Goal: Transaction & Acquisition: Book appointment/travel/reservation

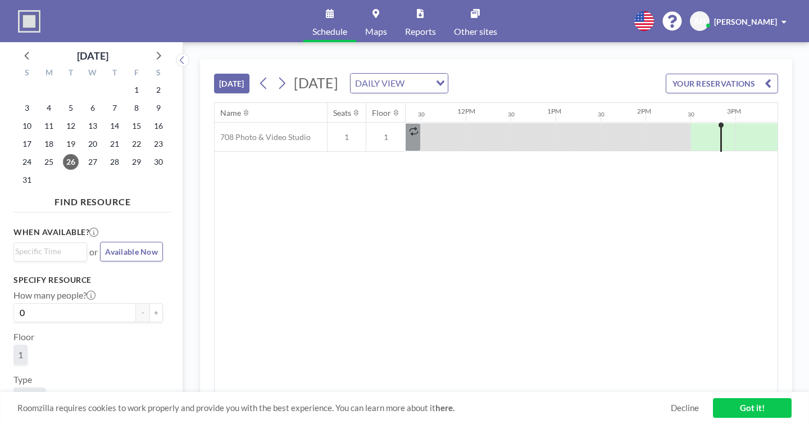
scroll to position [0, 1023]
click at [151, 48] on icon at bounding box center [158, 55] width 15 height 15
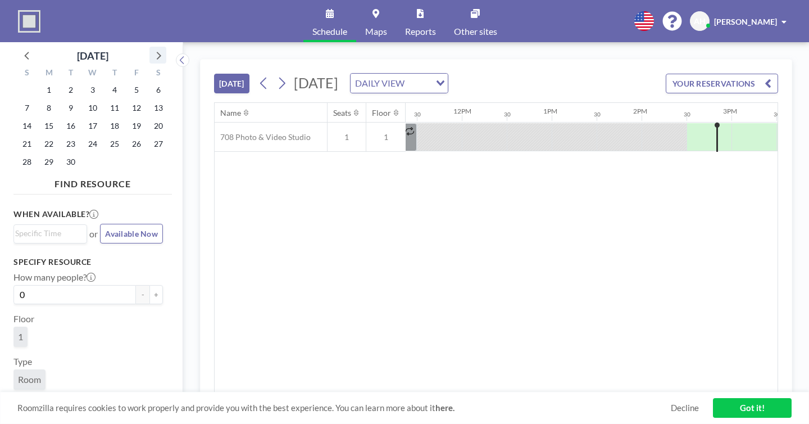
click at [151, 48] on icon at bounding box center [158, 55] width 15 height 15
click at [85, 82] on span "1" at bounding box center [93, 90] width 16 height 16
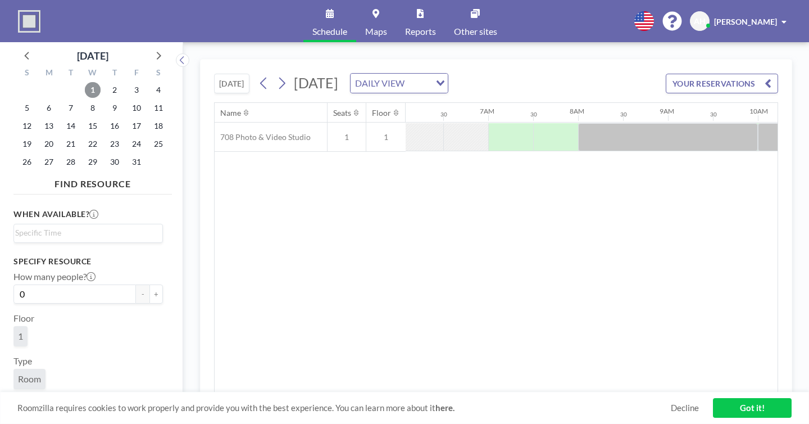
scroll to position [0, 548]
click at [76, 226] on input "Search for option" at bounding box center [85, 232] width 141 height 13
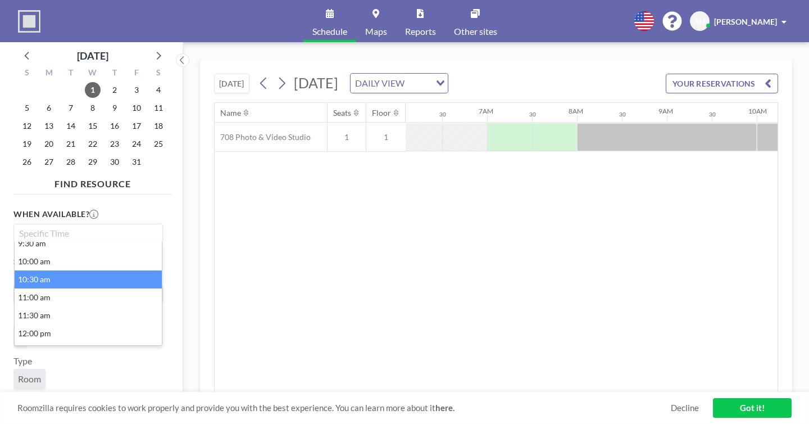
scroll to position [101, 0]
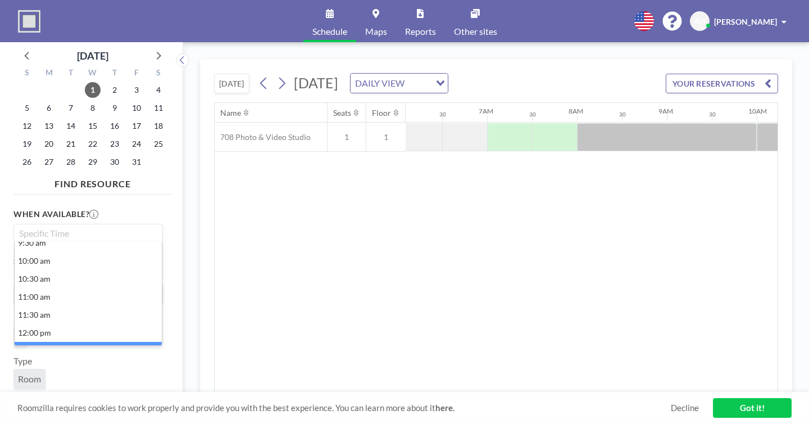
click at [62, 342] on li "12:30 pm" at bounding box center [88, 351] width 147 height 18
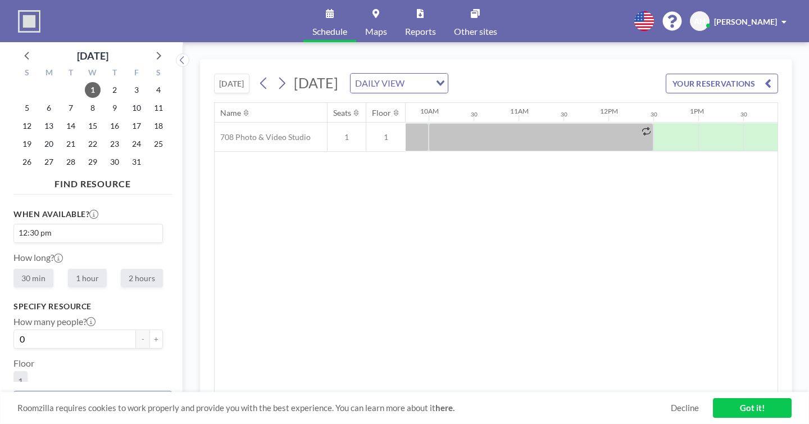
scroll to position [0, 877]
click at [121, 269] on label "2 hours" at bounding box center [142, 278] width 42 height 19
radio input "true"
click at [80, 329] on input "0" at bounding box center [74, 338] width 123 height 19
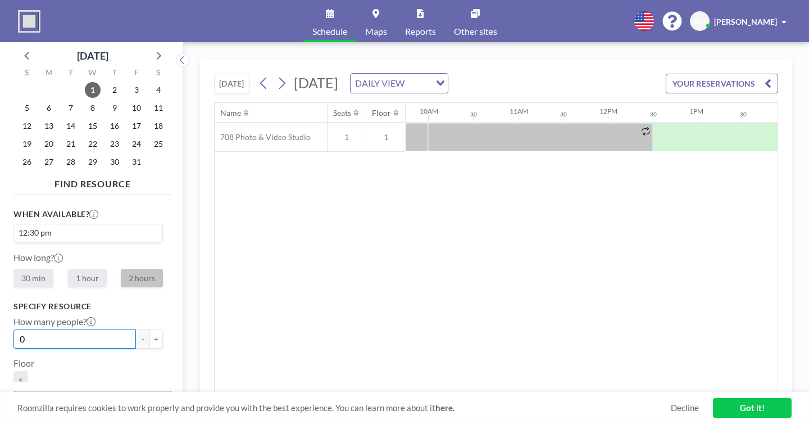
click at [80, 329] on input "0" at bounding box center [74, 338] width 123 height 19
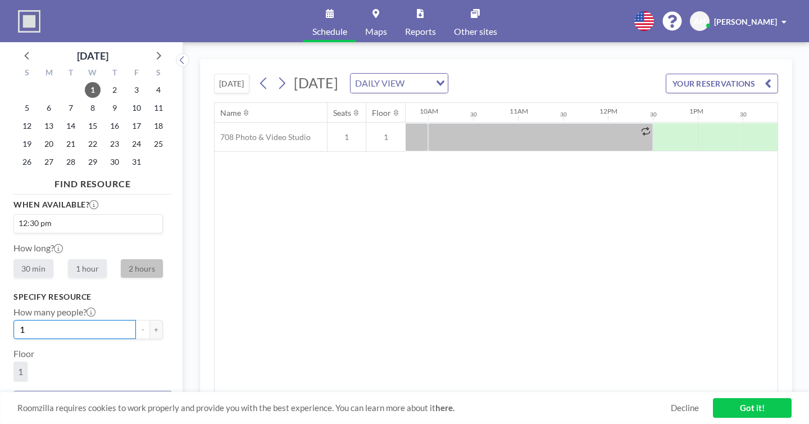
click at [57, 320] on input "1" at bounding box center [74, 329] width 123 height 19
click at [53, 320] on input "1" at bounding box center [74, 329] width 123 height 19
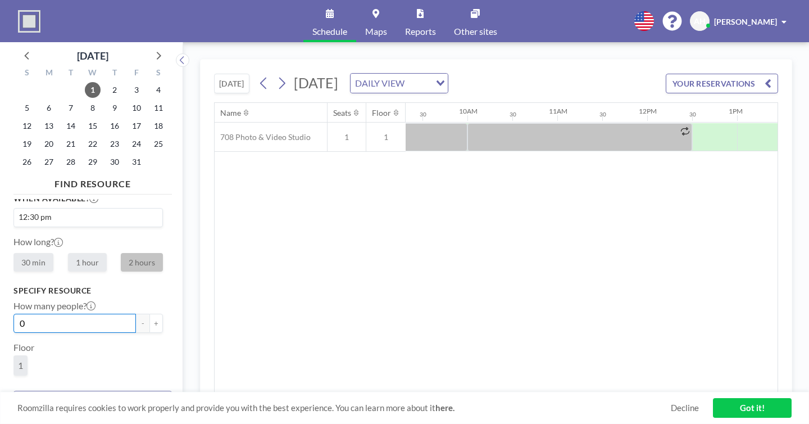
type input "0"
type input "[PERSON_NAME]"
click at [97, 384] on div "Type Room" at bounding box center [87, 401] width 149 height 34
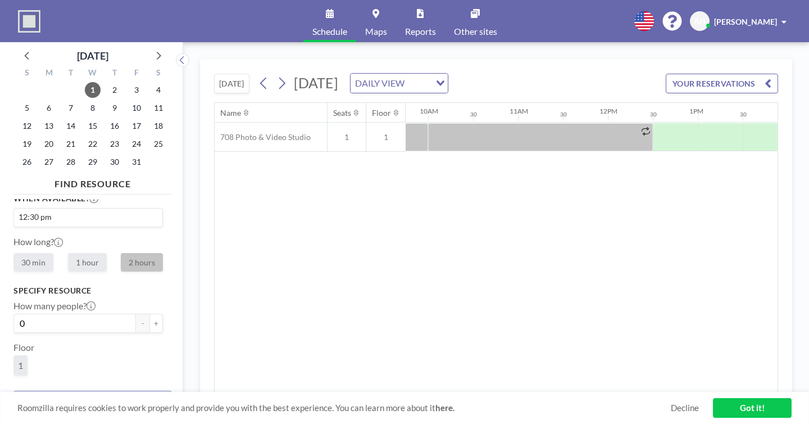
click at [23, 402] on span "Room" at bounding box center [29, 407] width 23 height 11
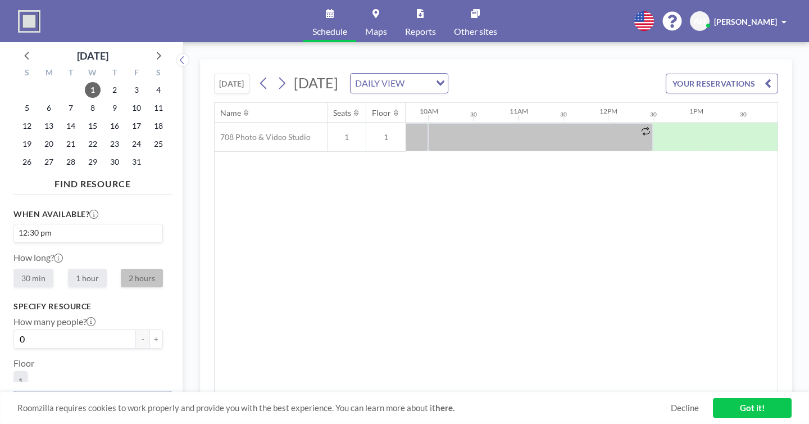
scroll to position [1, 0]
click at [22, 18] on img at bounding box center [29, 21] width 22 height 22
click at [653, 123] on div at bounding box center [675, 137] width 45 height 28
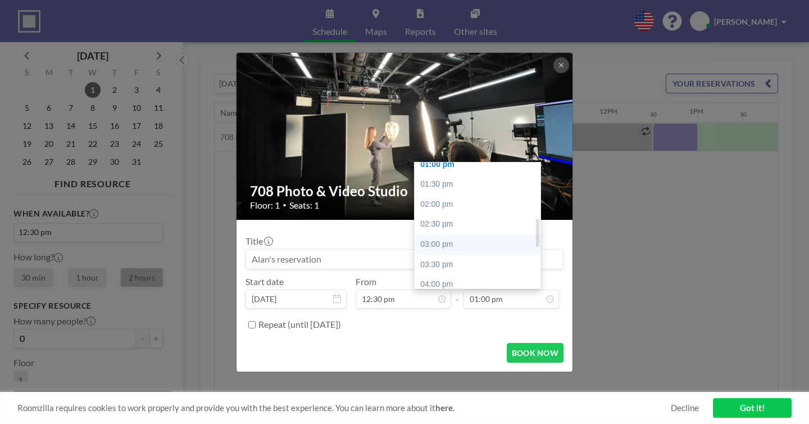
scroll to position [250, 0]
click at [454, 212] on div "02:30 pm" at bounding box center [478, 222] width 126 height 20
type input "02:30 pm"
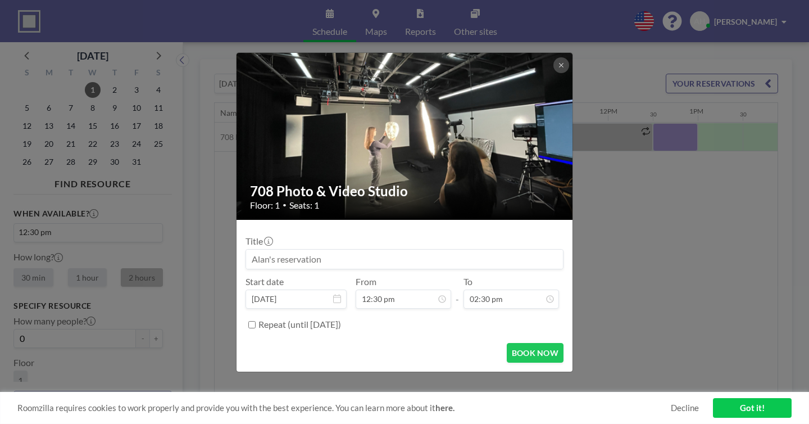
scroll to position [0, 0]
click at [454, 250] on input at bounding box center [404, 259] width 317 height 19
type input "A"
type input "FNAR 115-102 Critiques ([PERSON_NAME])"
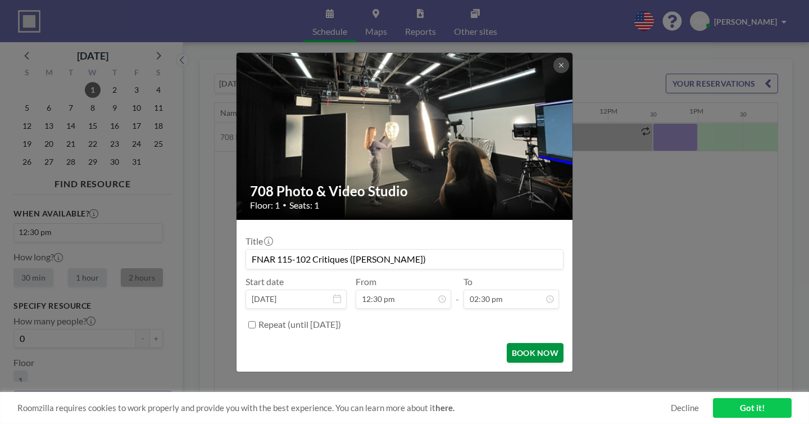
click at [514, 343] on button "BOOK NOW" at bounding box center [535, 353] width 57 height 20
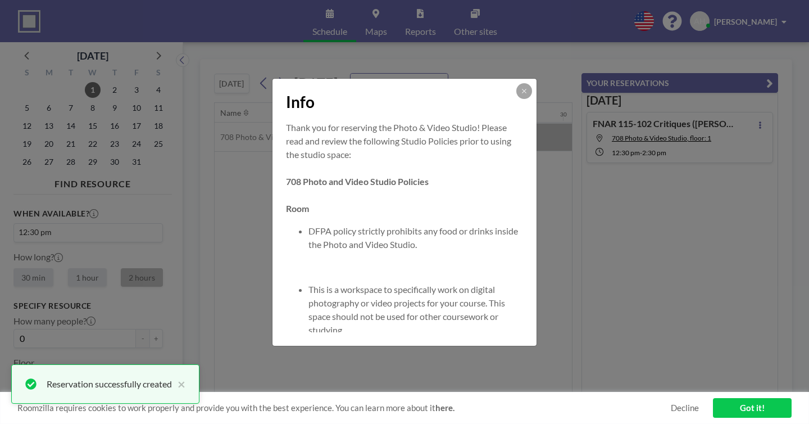
click at [582, 173] on div "Info Thank you for reserving the Photo & Video Studio! Please read and review t…" at bounding box center [404, 212] width 809 height 424
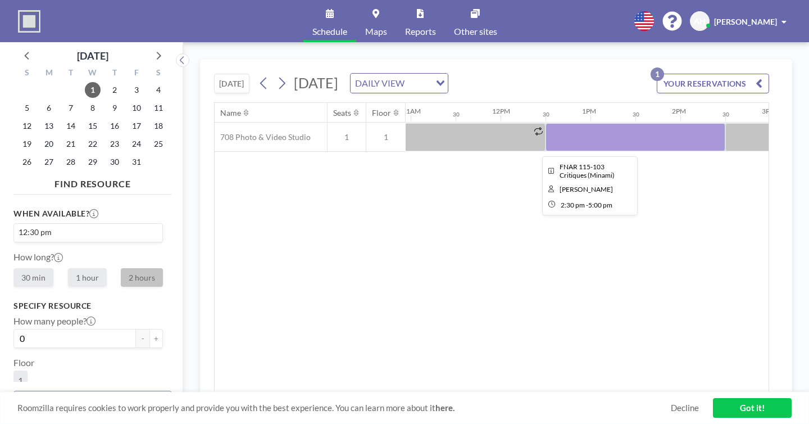
scroll to position [0, 1012]
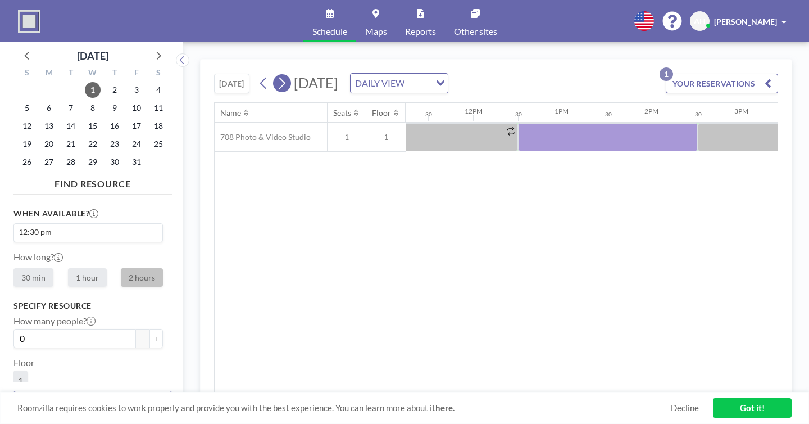
click at [277, 75] on icon at bounding box center [282, 83] width 11 height 17
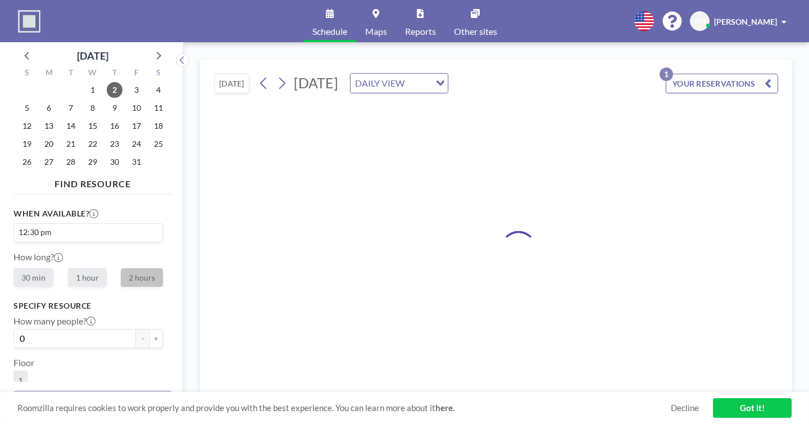
click at [448, 74] on div "Loading..." at bounding box center [439, 82] width 17 height 17
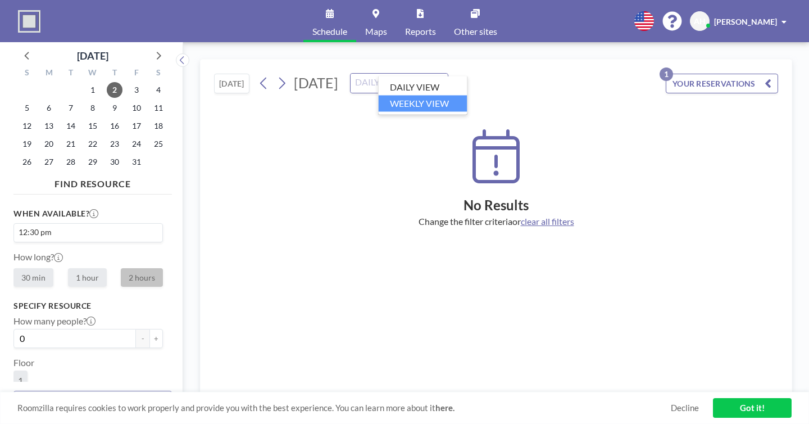
click at [429, 95] on li "WEEKLY VIEW" at bounding box center [423, 103] width 89 height 16
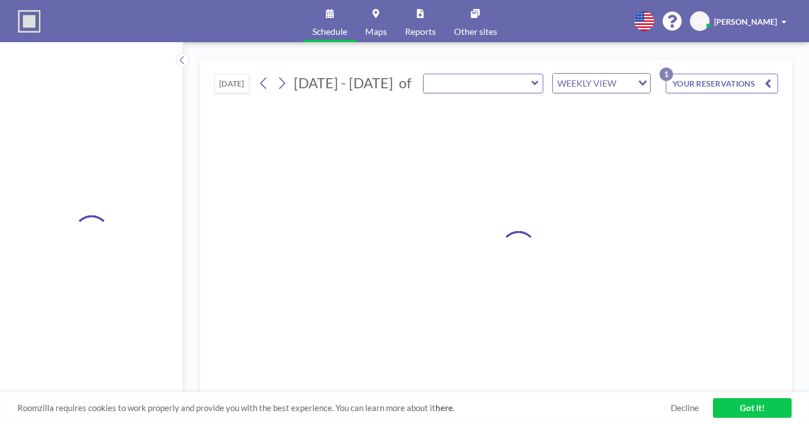
type input "708 Photo & Video Studio"
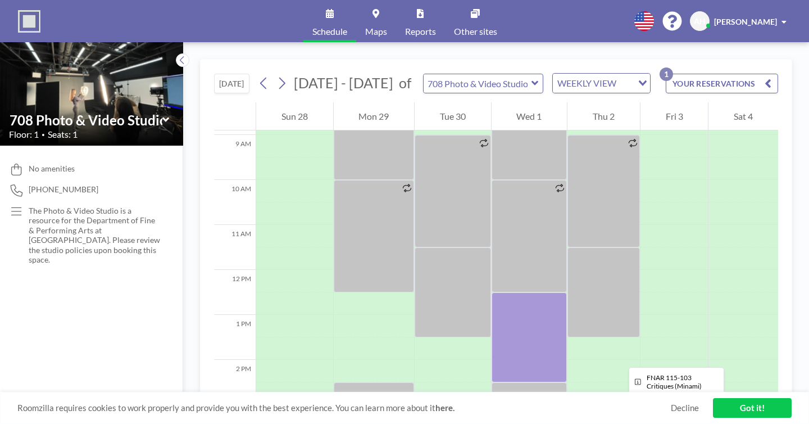
scroll to position [325, 0]
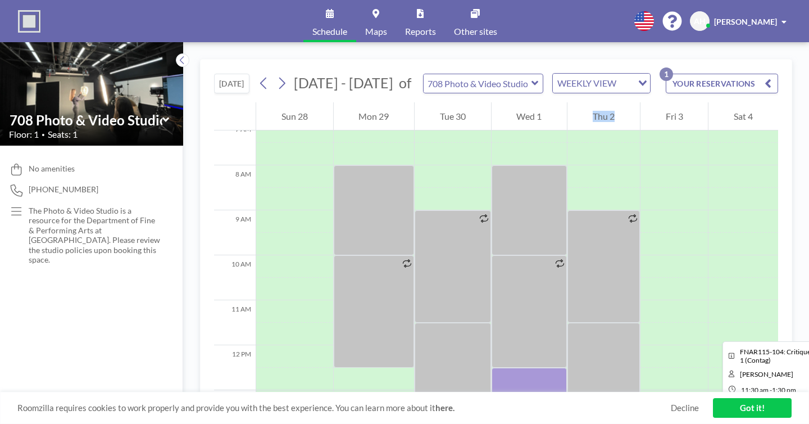
drag, startPoint x: 515, startPoint y: 266, endPoint x: 576, endPoint y: 271, distance: 60.3
click at [576, 271] on div "12 AM 1 AM 2 AM 3 AM 4 AM 5 AM 6 AM 7 AM 8 AM 9 AM 10 AM 11 AM 12 PM 1 PM 2 PM …" at bounding box center [496, 330] width 564 height 1107
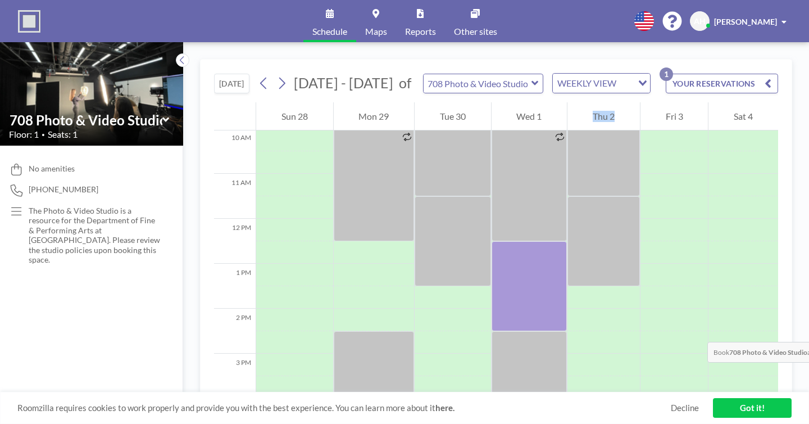
scroll to position [586, 0]
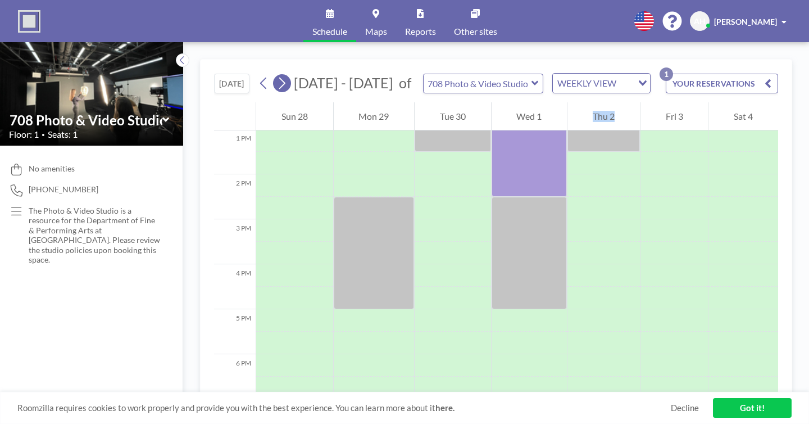
click at [277, 75] on icon at bounding box center [282, 83] width 11 height 17
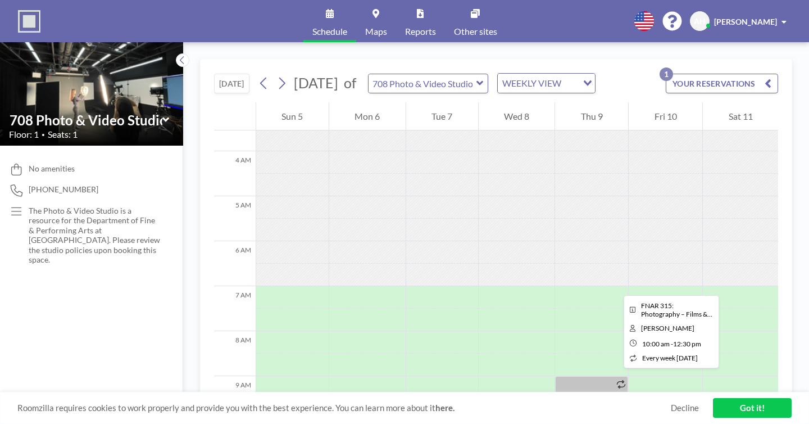
scroll to position [155, 0]
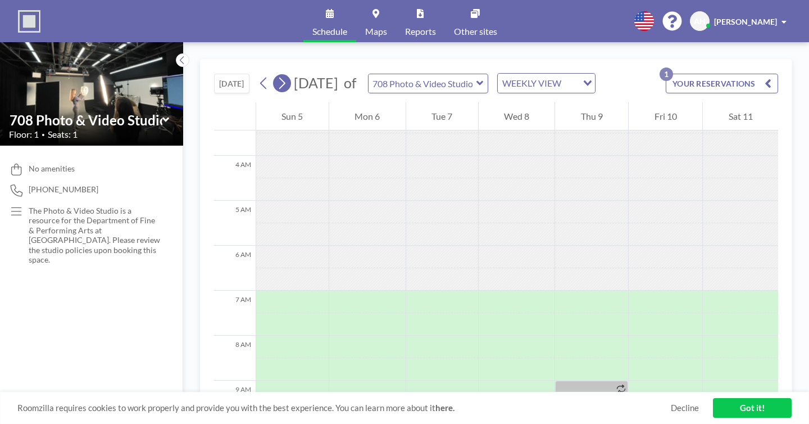
click at [277, 75] on icon at bounding box center [282, 83] width 11 height 17
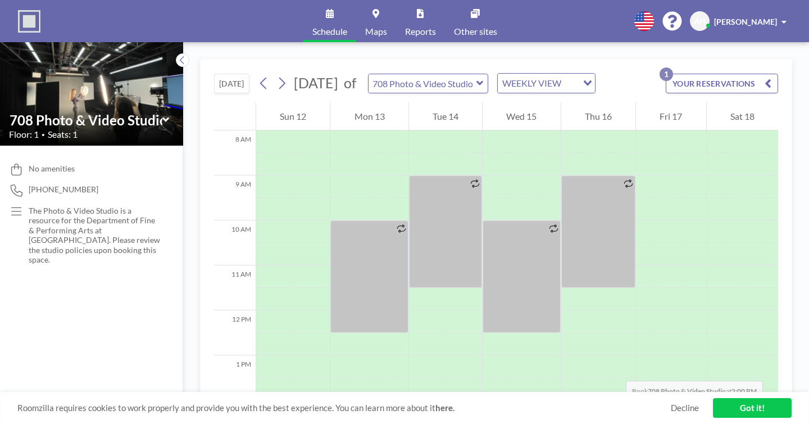
scroll to position [360, 0]
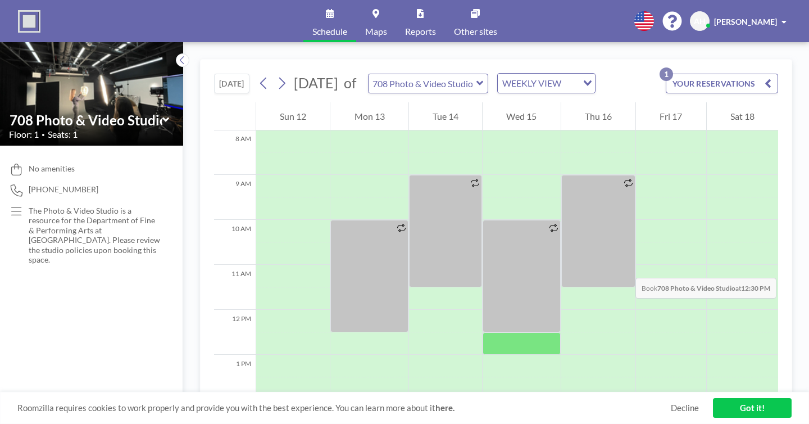
click at [505, 332] on div at bounding box center [522, 343] width 78 height 22
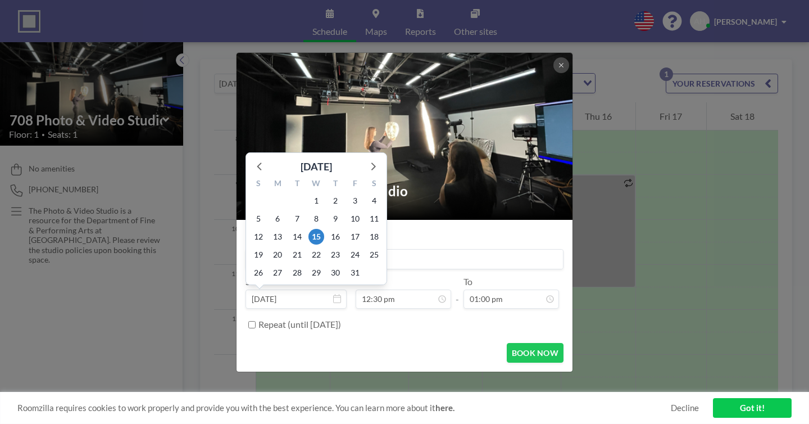
scroll to position [197, 0]
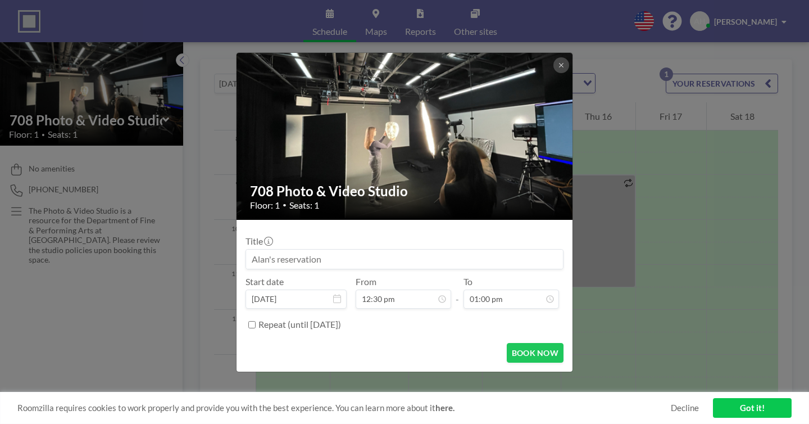
click at [482, 250] on input at bounding box center [404, 259] width 317 height 19
paste input "FNAR 115-102 Critiques ([PERSON_NAME])"
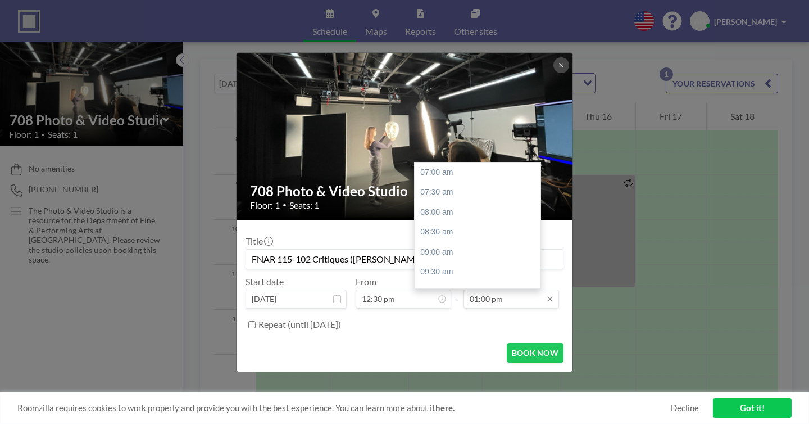
scroll to position [215, 0]
type input "FNAR 115-102 Critiques ([PERSON_NAME])"
click at [490, 289] on input "01:00 pm" at bounding box center [512, 298] width 96 height 19
click at [438, 192] on div "02:30 pm" at bounding box center [478, 202] width 126 height 20
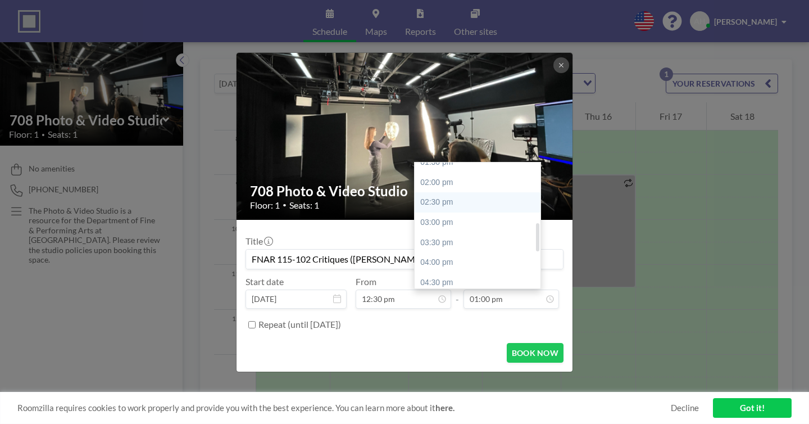
type input "02:30 pm"
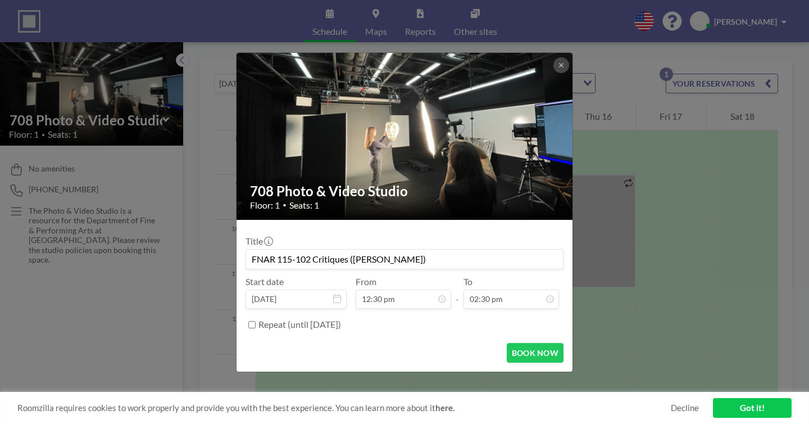
scroll to position [269, 0]
click at [518, 343] on button "BOOK NOW" at bounding box center [535, 353] width 57 height 20
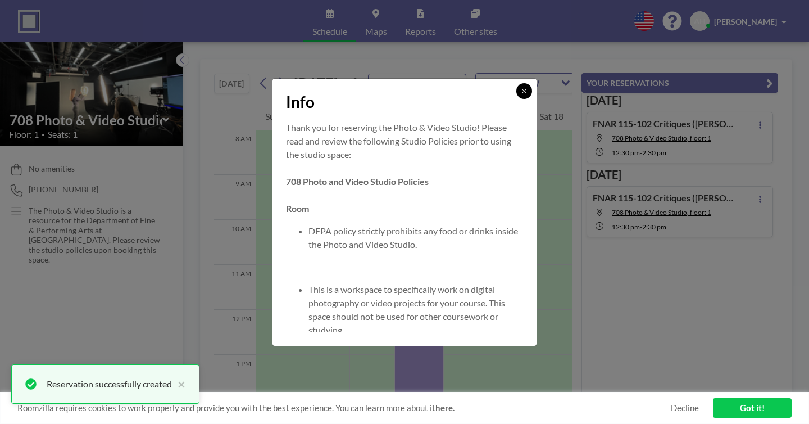
click at [516, 99] on button at bounding box center [524, 91] width 16 height 16
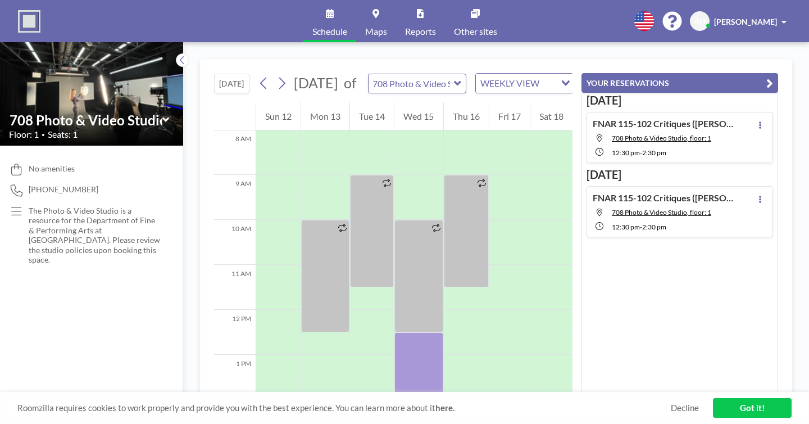
click at [476, 74] on div "WEEKLY VIEW" at bounding box center [516, 82] width 80 height 17
click at [477, 76] on input "Search for option" at bounding box center [518, 83] width 82 height 15
click at [277, 75] on icon at bounding box center [282, 83] width 11 height 17
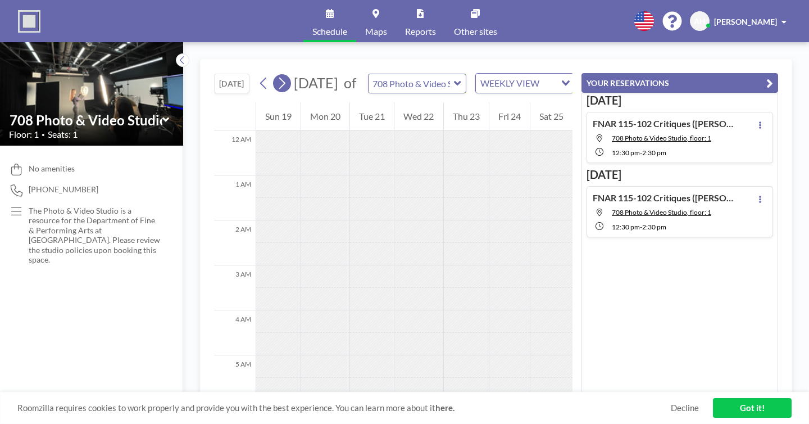
scroll to position [250, 0]
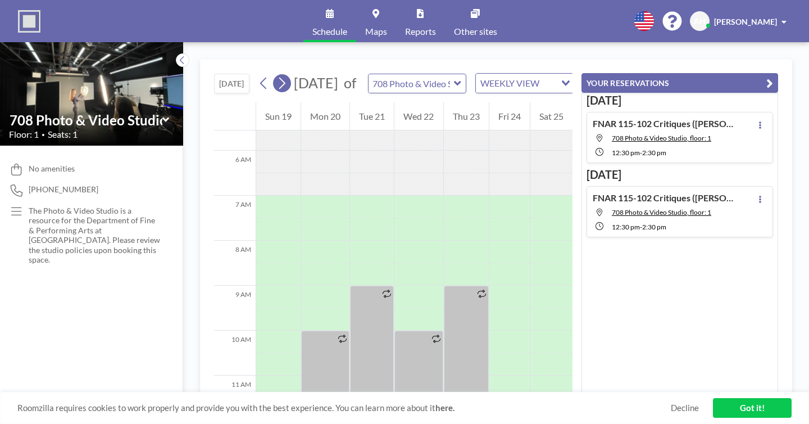
click at [277, 75] on icon at bounding box center [282, 83] width 11 height 17
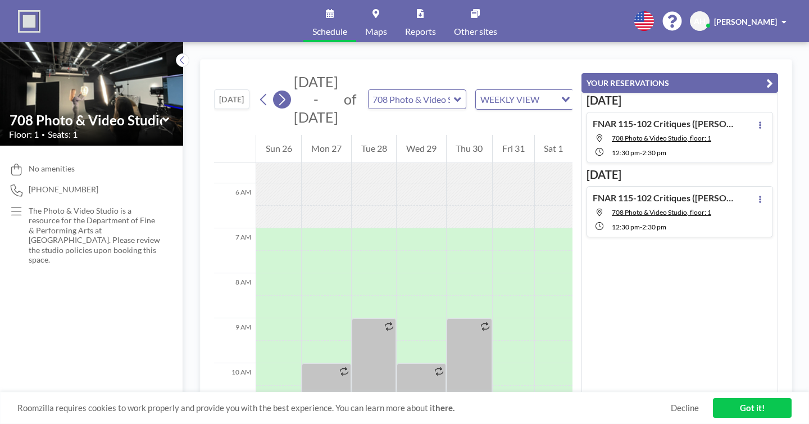
scroll to position [274, 0]
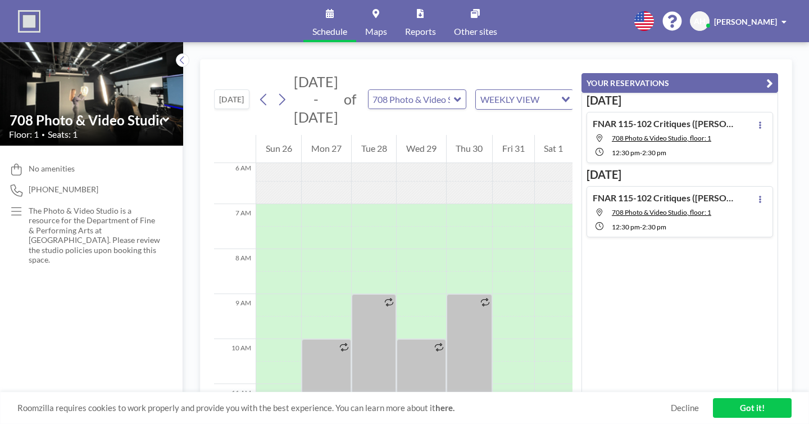
click at [778, 73] on button "YOUR RESERVATIONS" at bounding box center [680, 83] width 197 height 20
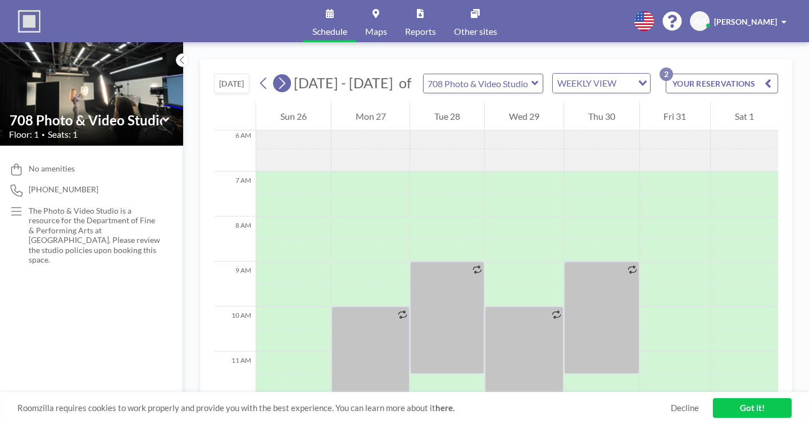
click at [277, 75] on icon at bounding box center [282, 83] width 11 height 17
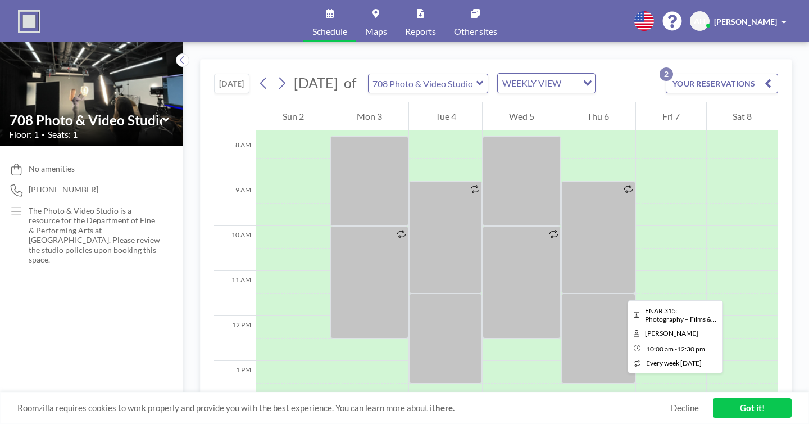
scroll to position [355, 0]
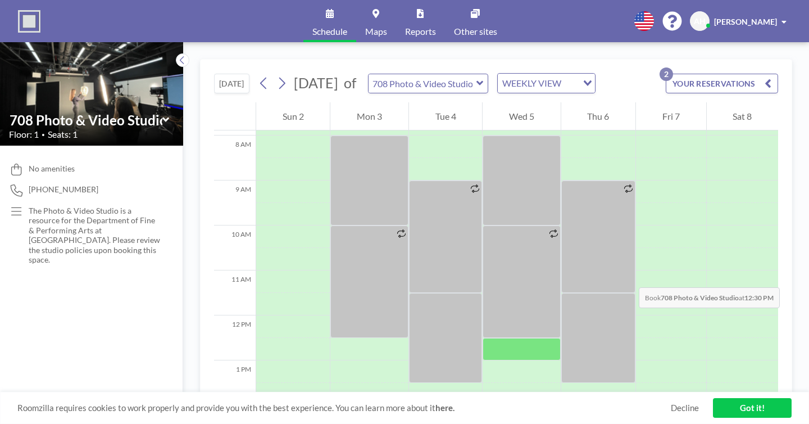
click at [508, 338] on div at bounding box center [522, 349] width 78 height 22
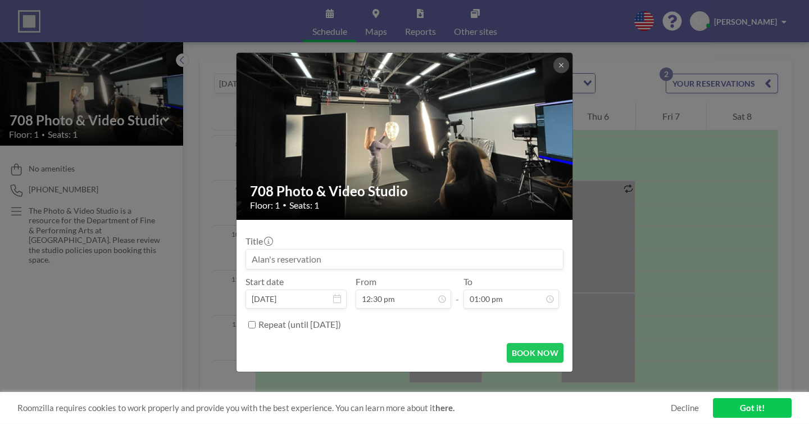
click at [375, 250] on input at bounding box center [404, 259] width 317 height 19
paste input "FNAR 115-102 Critiques ([PERSON_NAME])"
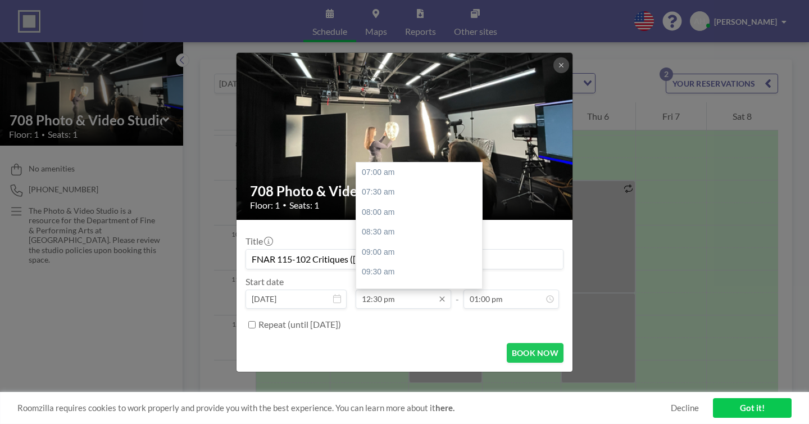
scroll to position [197, 0]
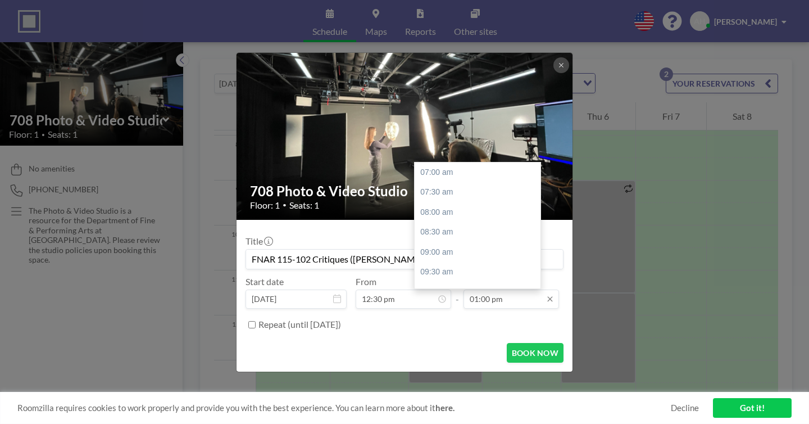
type input "FNAR 115-102 Critiques ([PERSON_NAME])"
click at [481, 289] on input "01:00 pm" at bounding box center [512, 298] width 96 height 19
click at [456, 247] on div "02:30 pm" at bounding box center [478, 257] width 126 height 20
type input "02:30 pm"
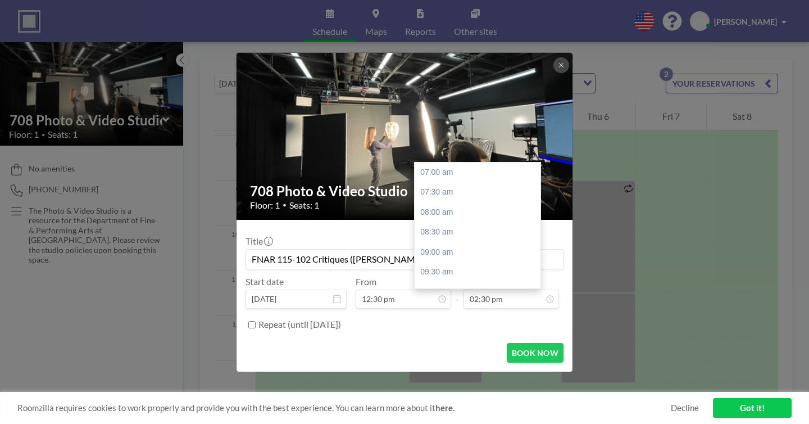
scroll to position [269, 0]
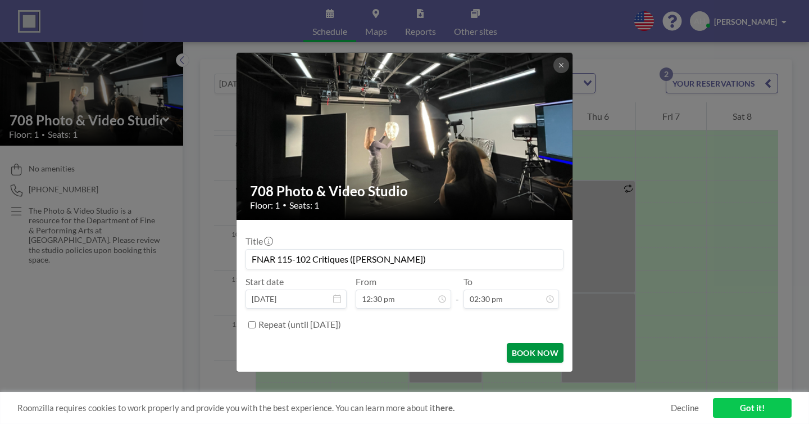
click at [509, 343] on button "BOOK NOW" at bounding box center [535, 353] width 57 height 20
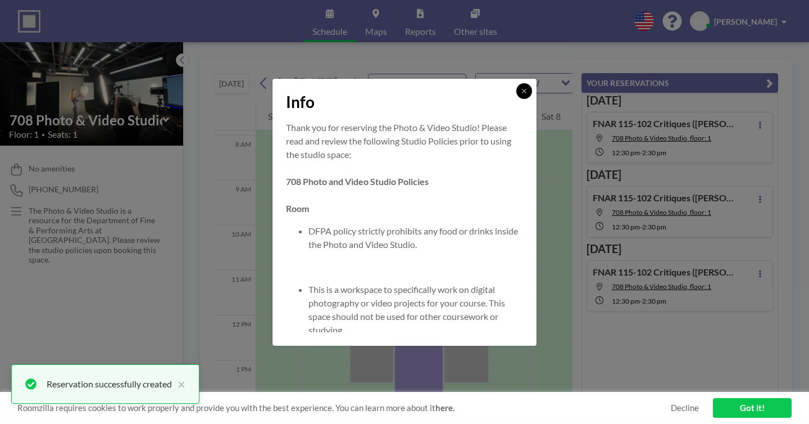
click at [516, 99] on button at bounding box center [524, 91] width 16 height 16
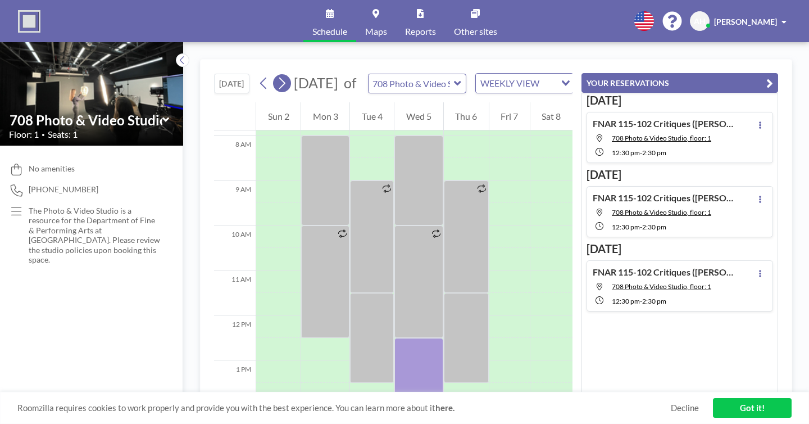
click at [273, 74] on button at bounding box center [282, 83] width 18 height 18
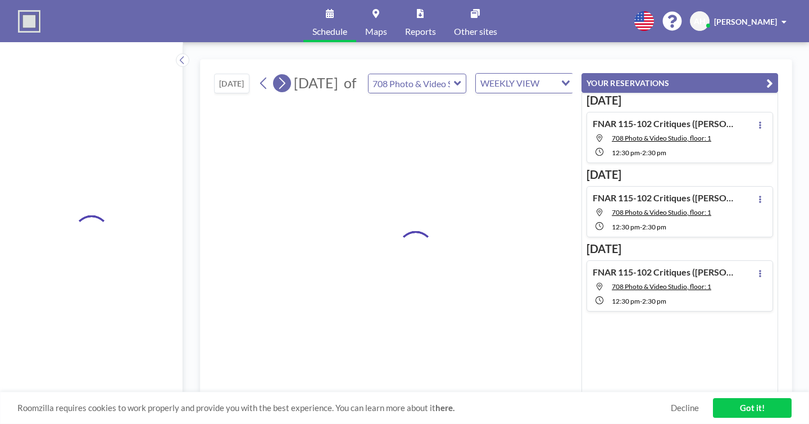
click at [273, 74] on button at bounding box center [282, 83] width 18 height 18
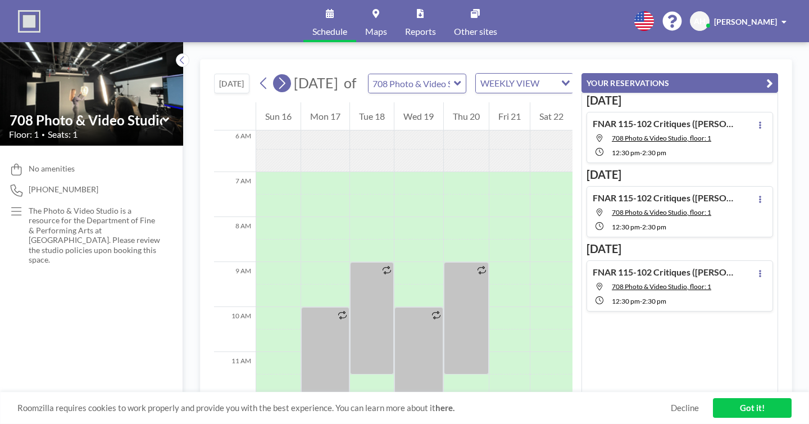
scroll to position [274, 0]
click at [273, 74] on button at bounding box center [282, 83] width 18 height 18
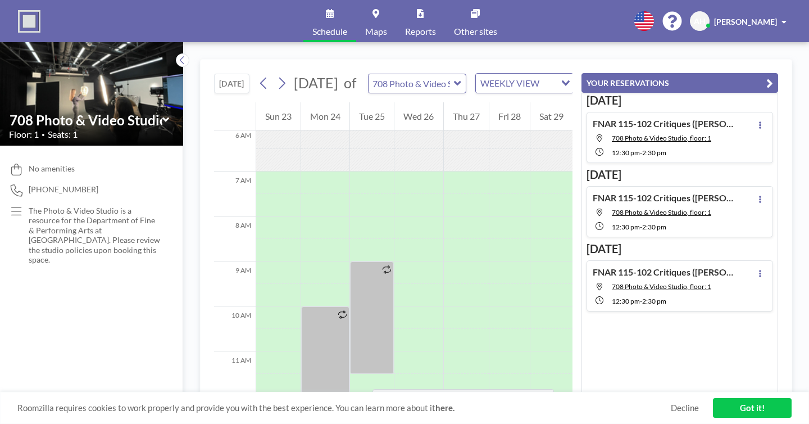
click at [301, 419] on div at bounding box center [325, 430] width 48 height 22
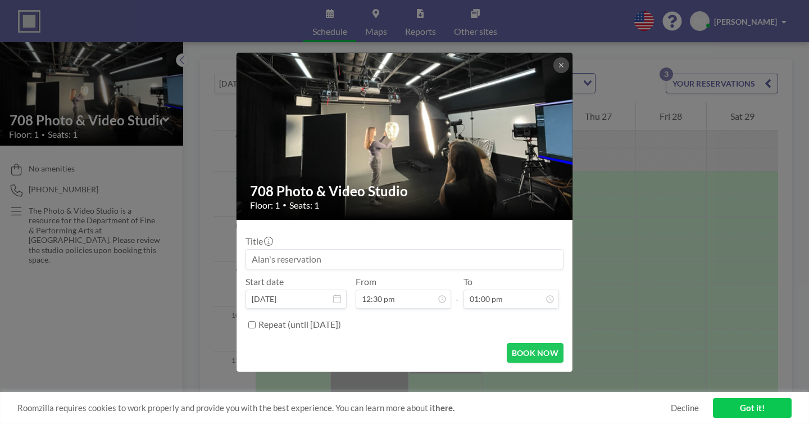
click at [476, 250] on input at bounding box center [404, 259] width 317 height 19
paste input "FNAR 115-102 Critiques ([PERSON_NAME])"
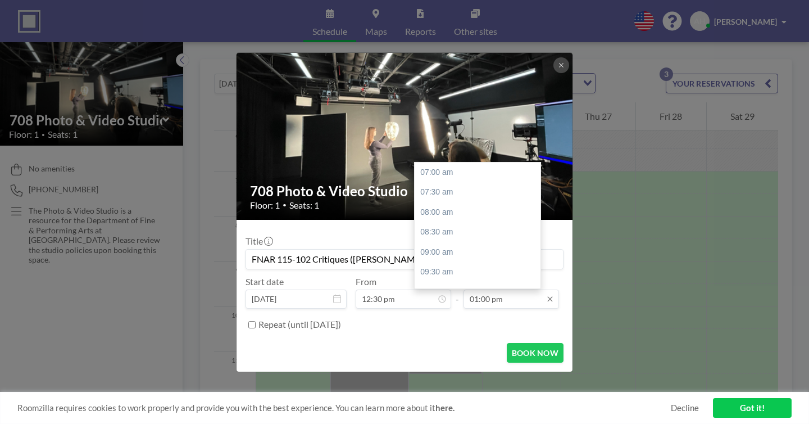
scroll to position [215, 0]
type input "FNAR 115-102 Critiques ([PERSON_NAME])"
click at [497, 289] on input "01:00 pm" at bounding box center [512, 298] width 96 height 19
click at [473, 247] on div "02:30 pm" at bounding box center [478, 257] width 126 height 20
type input "02:30 pm"
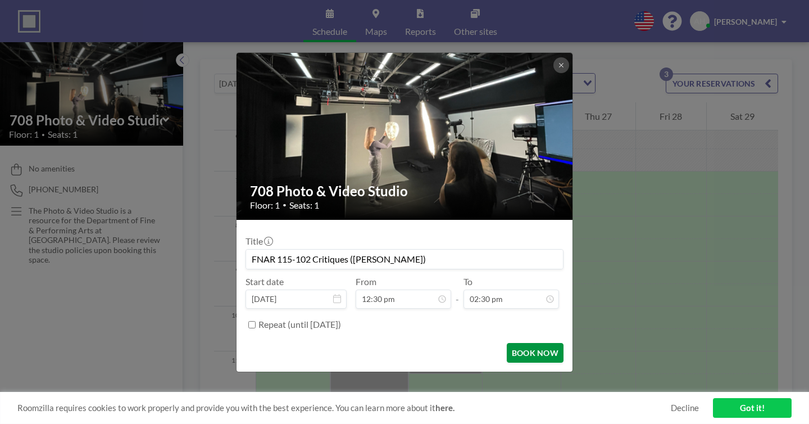
scroll to position [269, 0]
click at [513, 343] on button "BOOK NOW" at bounding box center [535, 353] width 57 height 20
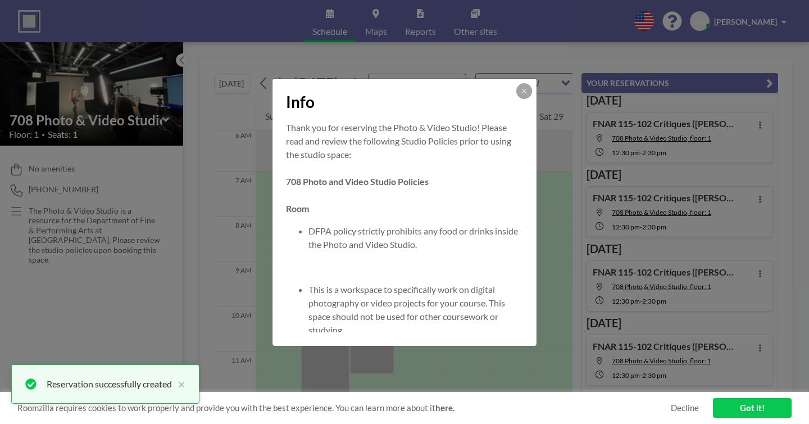
click at [516, 99] on button at bounding box center [524, 91] width 16 height 16
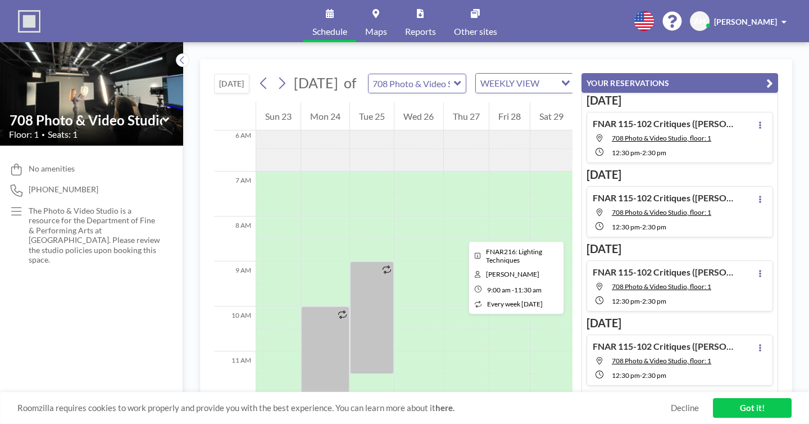
click at [369, 261] on div at bounding box center [372, 317] width 44 height 112
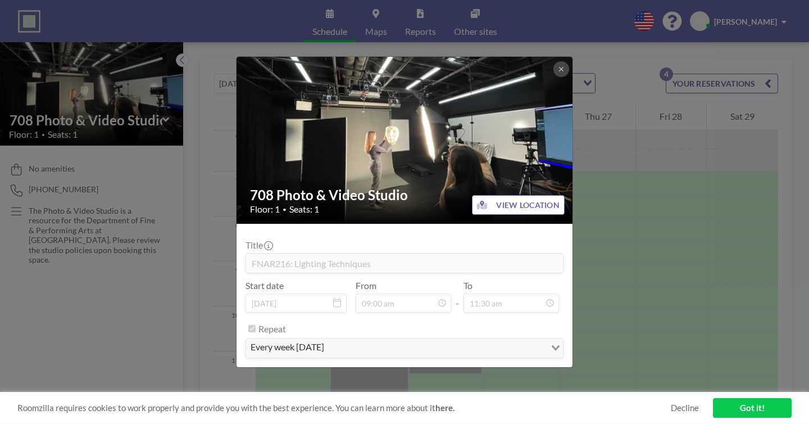
click at [617, 148] on div "708 Photo & Video Studio Floor: 1 • Seats: 1 VIEW LOCATION Title FNAR216: Light…" at bounding box center [404, 212] width 809 height 424
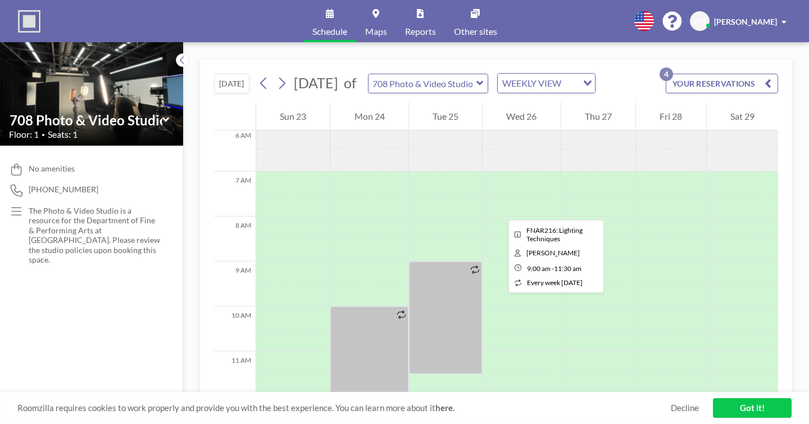
click at [409, 261] on div at bounding box center [445, 317] width 73 height 112
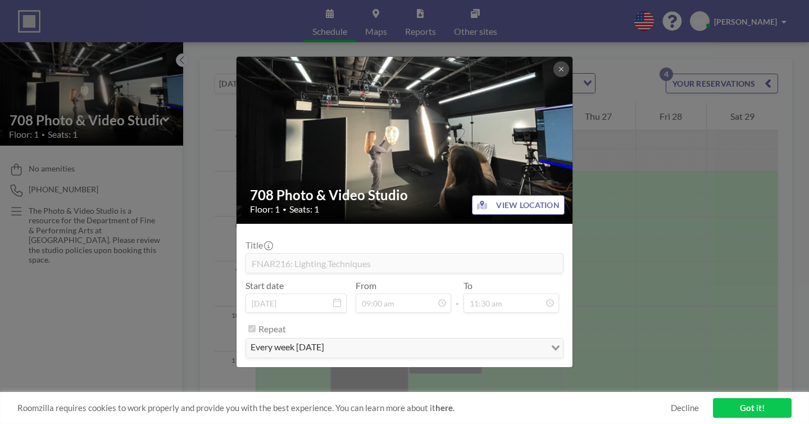
click at [602, 153] on div "708 Photo & Video Studio Floor: 1 • Seats: 1 VIEW LOCATION Title FNAR216: Light…" at bounding box center [404, 212] width 809 height 424
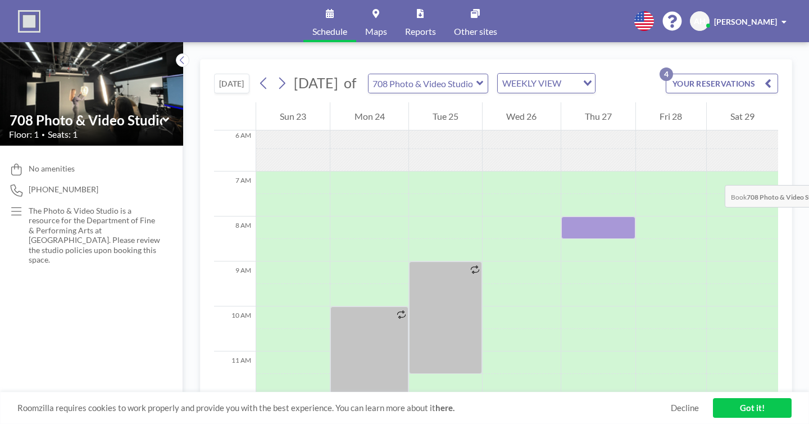
click at [578, 216] on div at bounding box center [598, 227] width 74 height 22
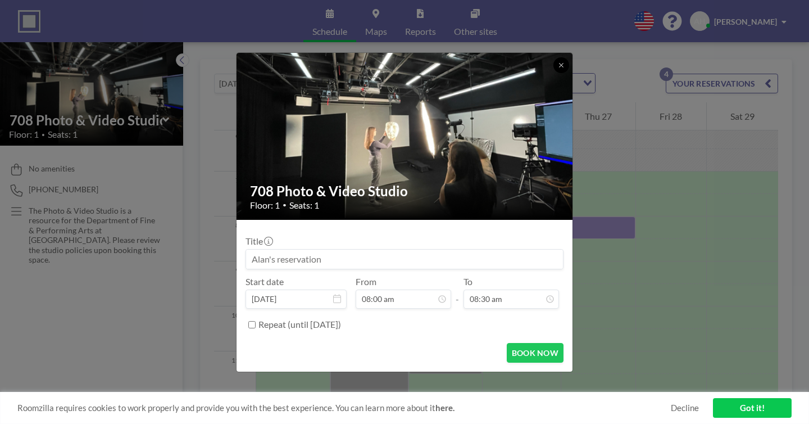
click at [558, 69] on icon at bounding box center [561, 65] width 7 height 7
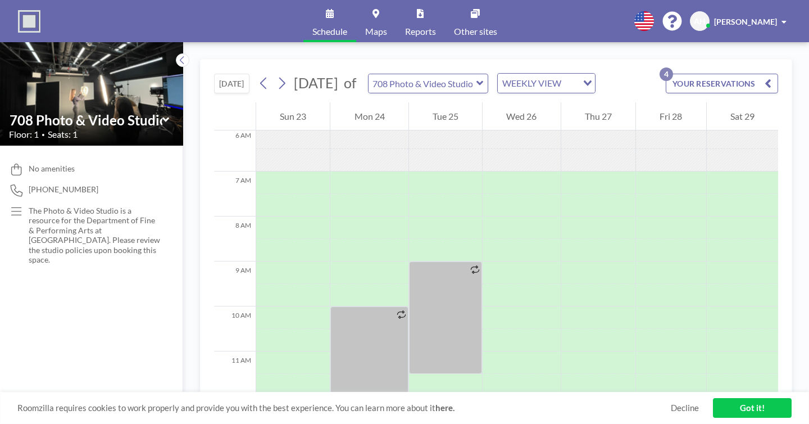
click at [728, 74] on button "YOUR RESERVATIONS 4" at bounding box center [722, 84] width 112 height 20
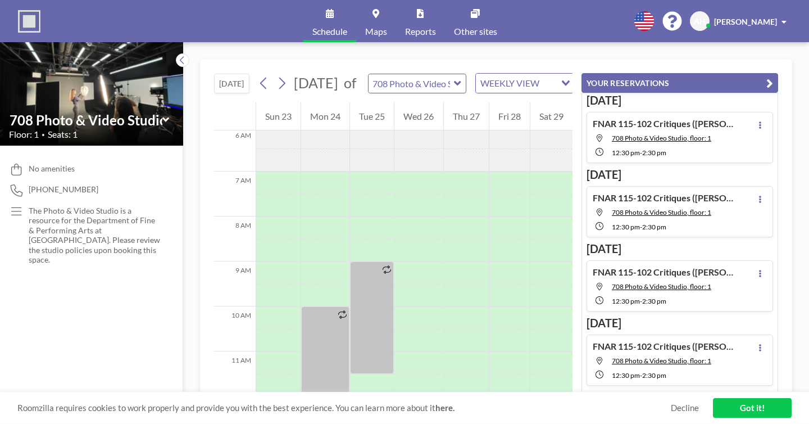
click at [706, 16] on span "AH" at bounding box center [700, 21] width 12 height 10
